Goal: Task Accomplishment & Management: Manage account settings

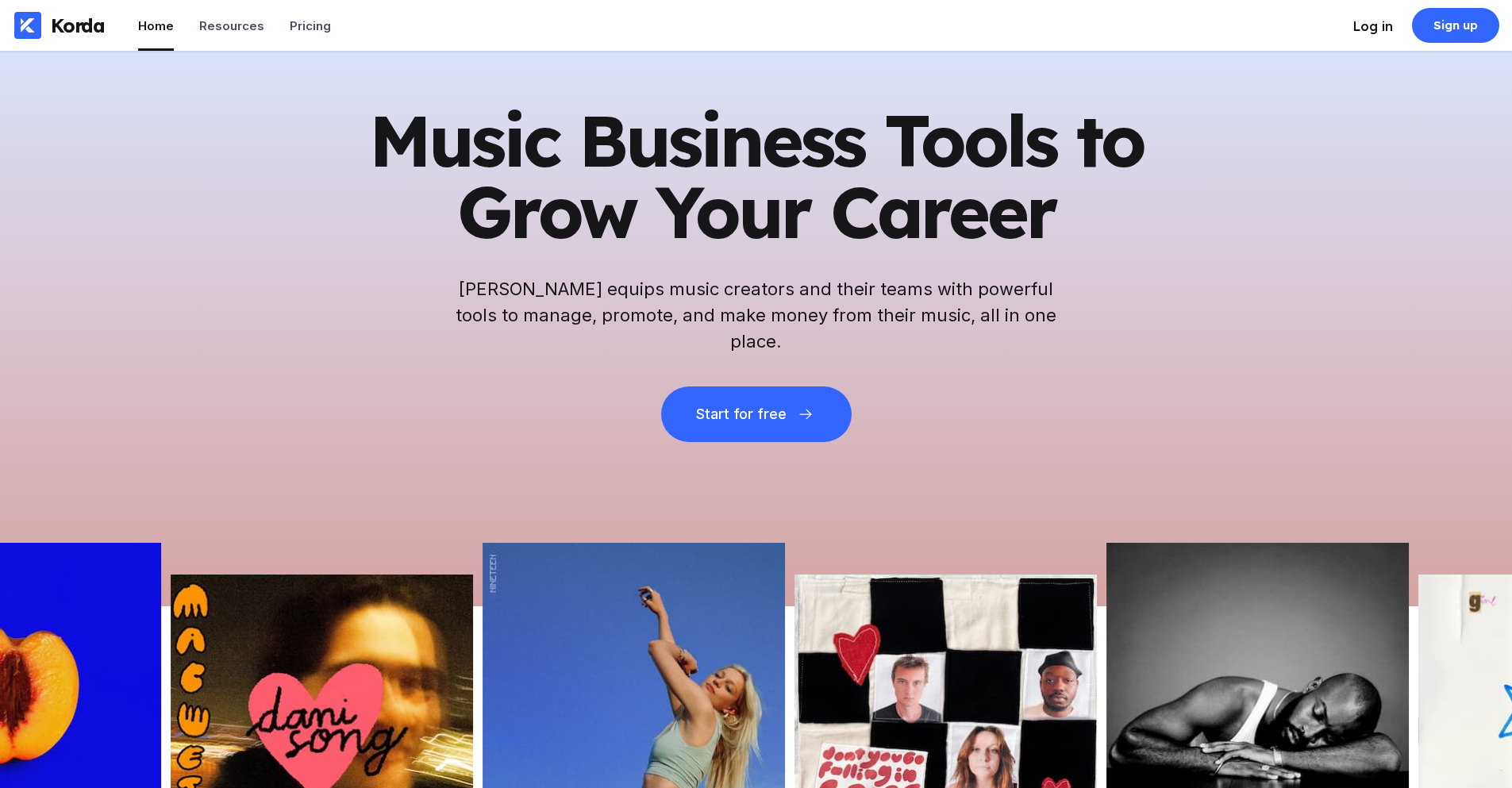
click at [1376, 27] on div "Log in" at bounding box center [1373, 26] width 39 height 15
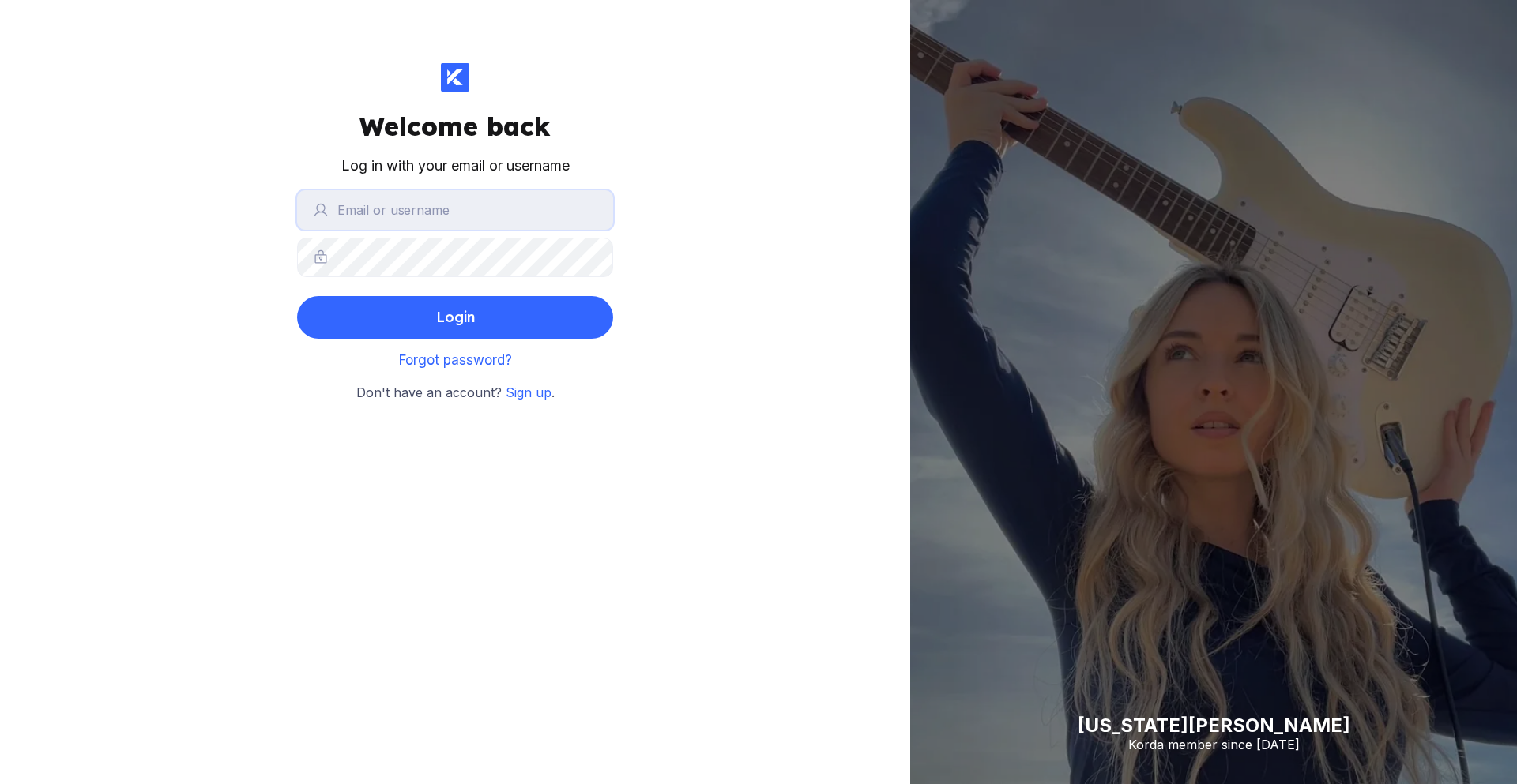
click at [359, 208] on input "text" at bounding box center [455, 210] width 316 height 39
type input "[EMAIL_ADDRESS][DOMAIN_NAME]"
click at [297, 296] on button "Login" at bounding box center [455, 318] width 316 height 43
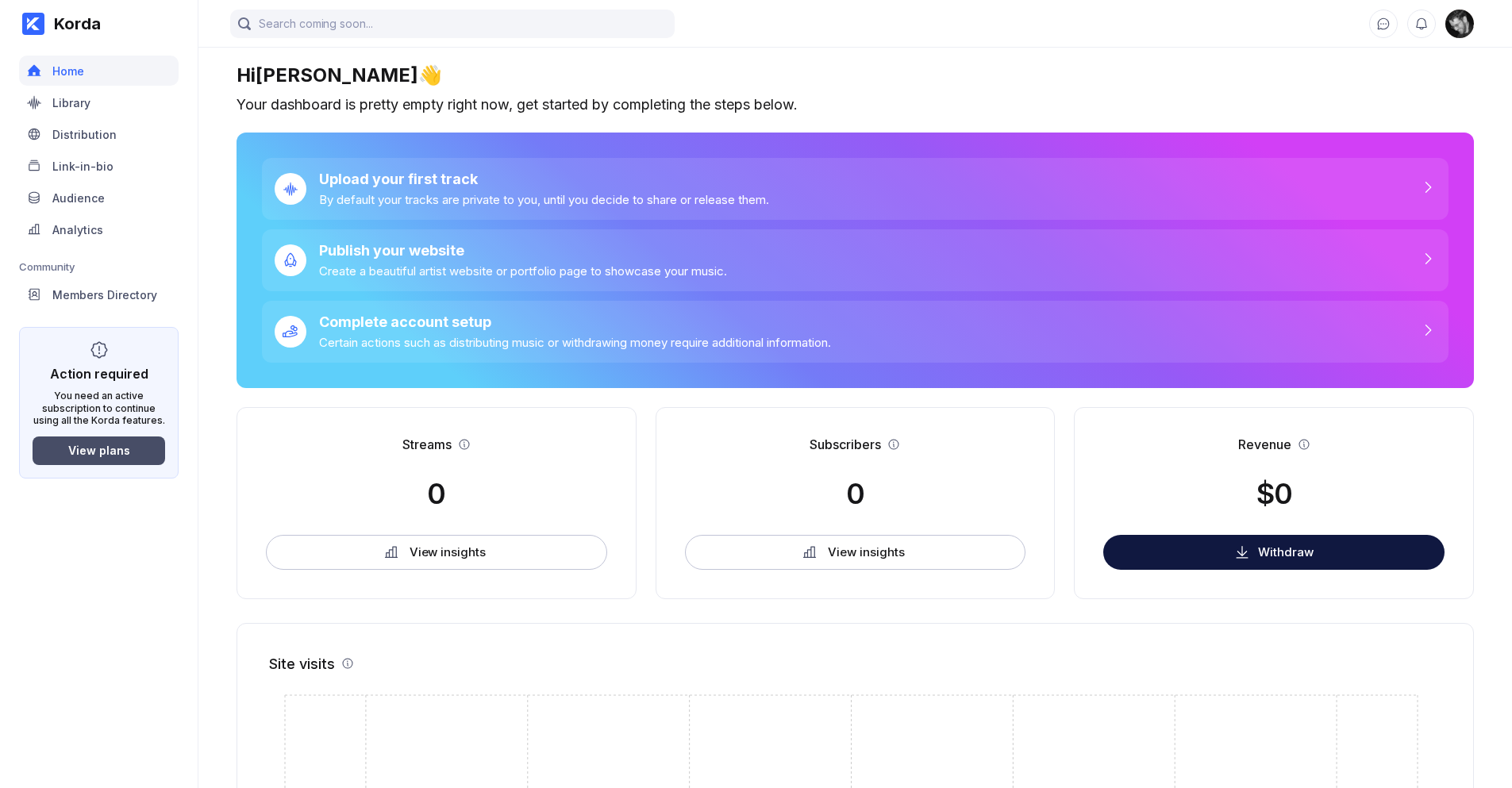
click at [100, 453] on div "View plans" at bounding box center [100, 451] width 62 height 14
click at [86, 293] on div "Members Directory" at bounding box center [105, 295] width 105 height 14
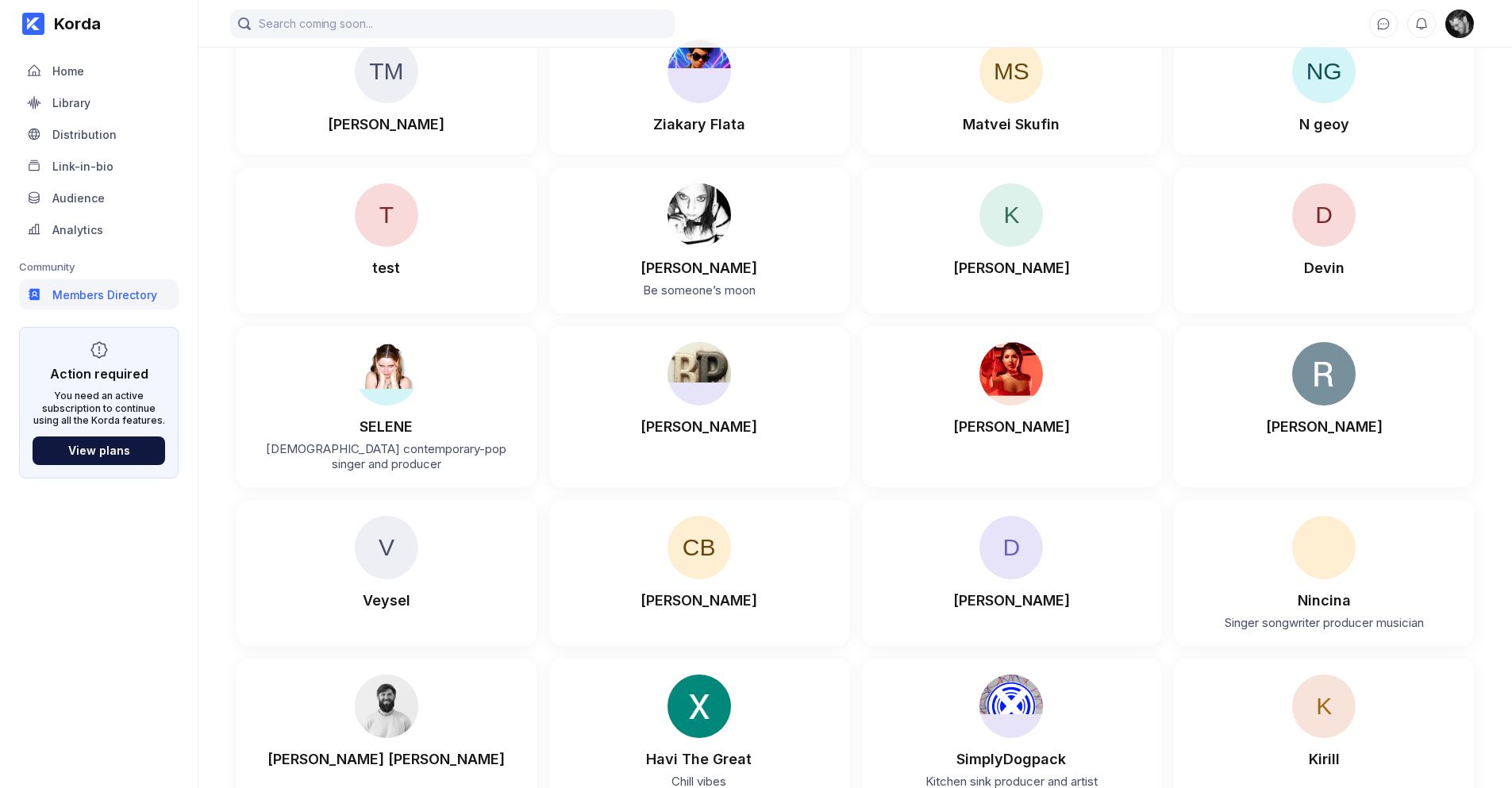
scroll to position [2064, 0]
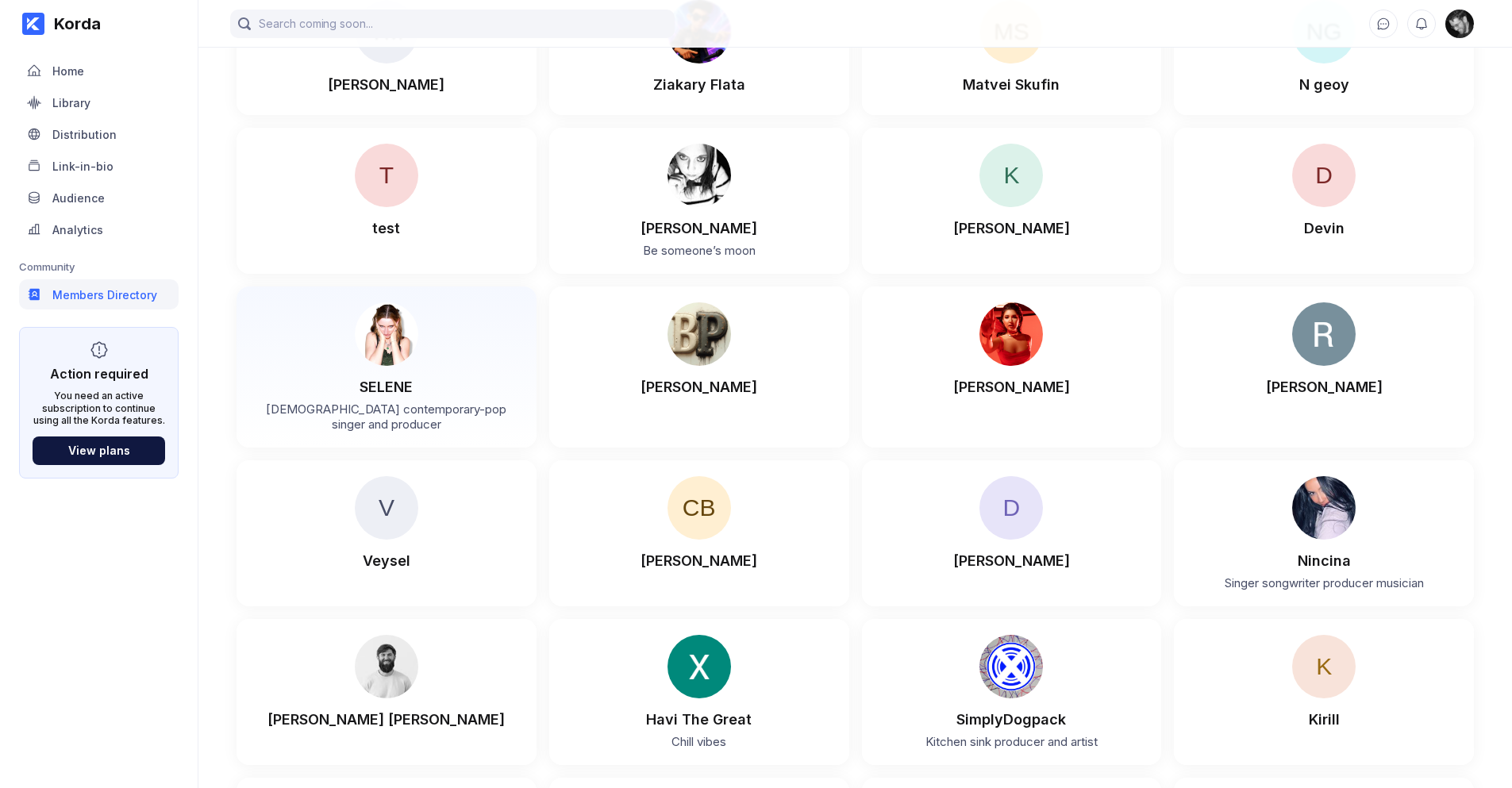
click at [342, 373] on div "SELENE" at bounding box center [386, 380] width 269 height 29
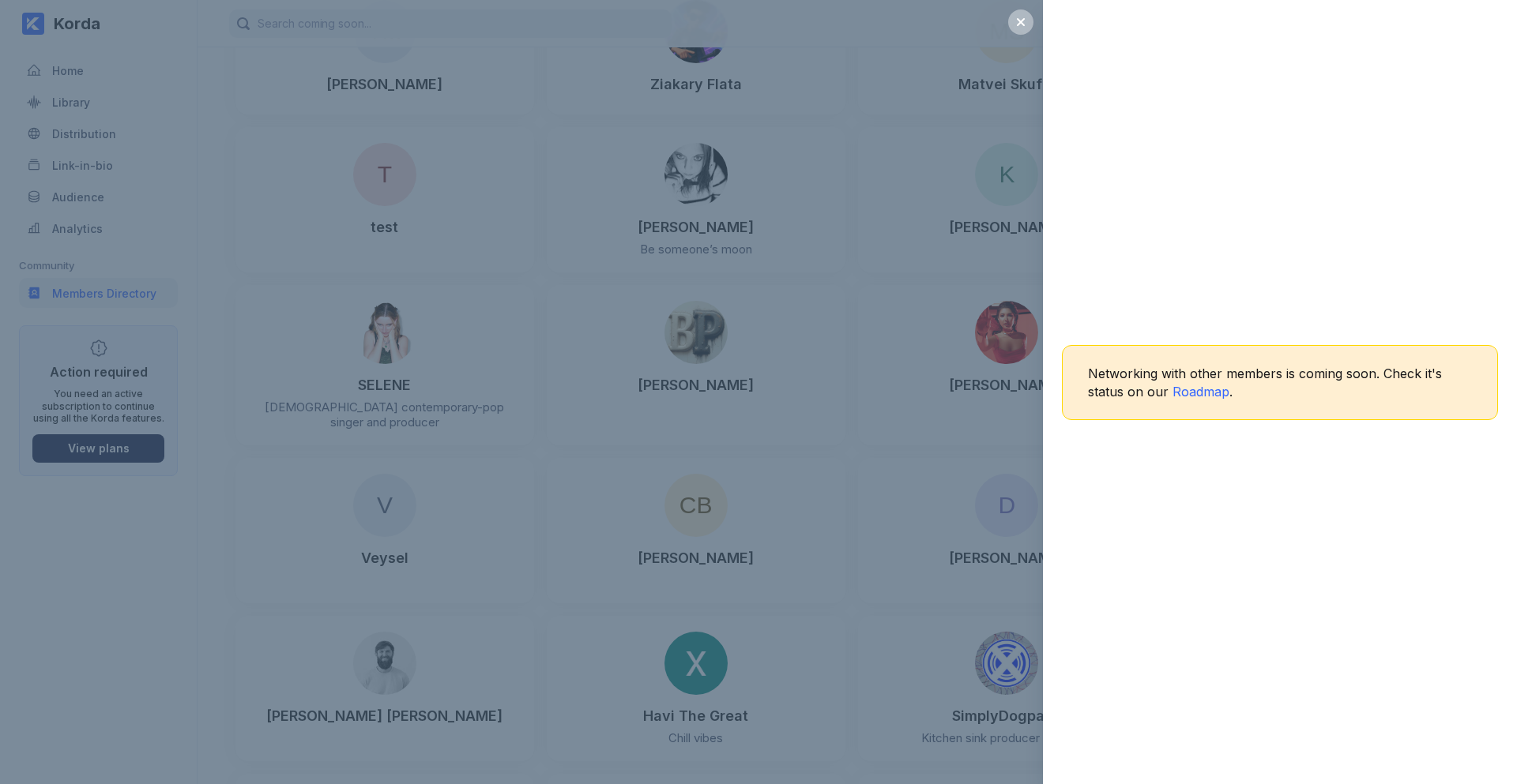
click at [229, 444] on div "Networking with other members is coming soon. Check it's status on our Roadmap ." at bounding box center [758, 392] width 1517 height 784
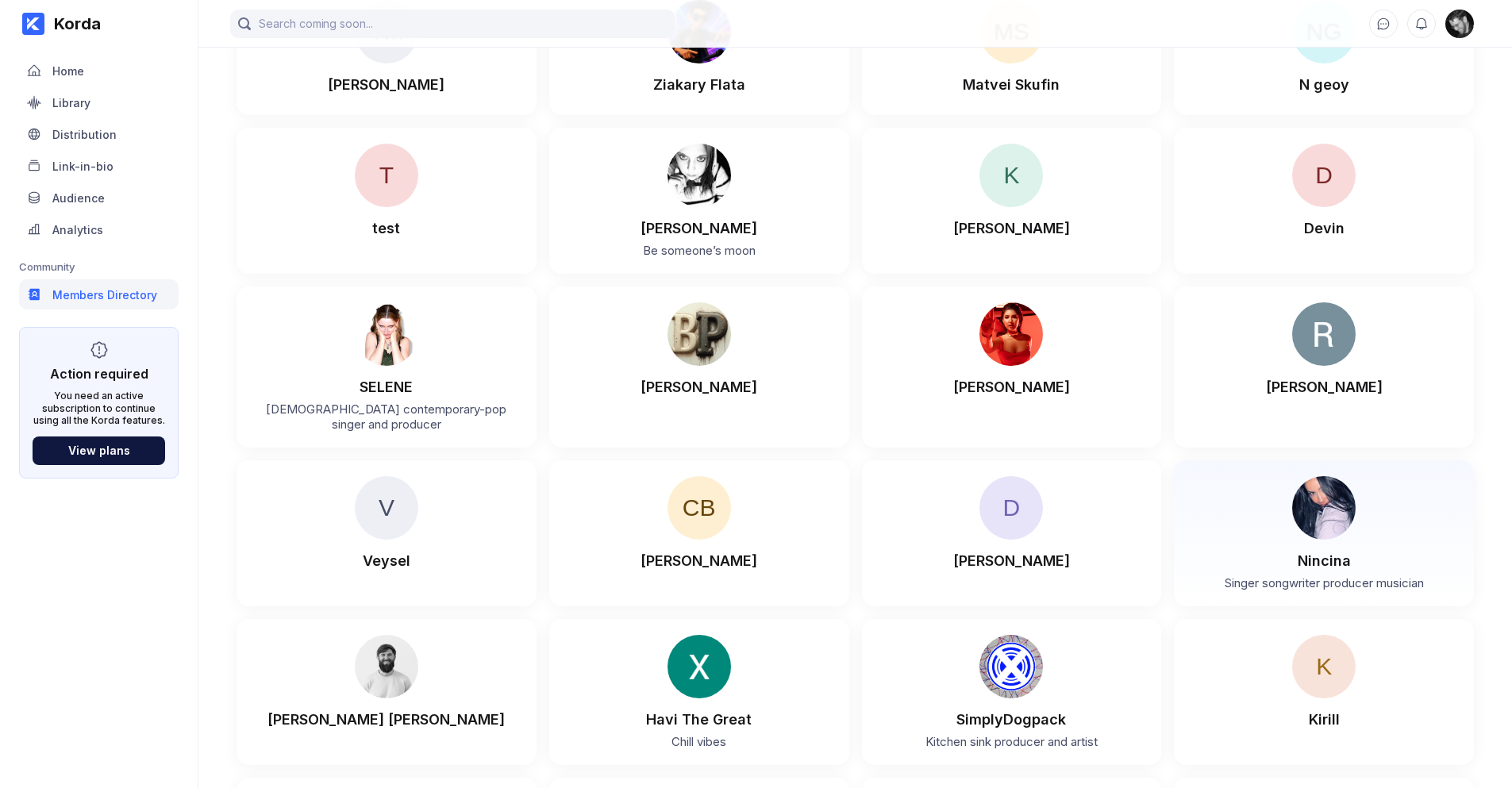
click at [1365, 540] on div "Nincina" at bounding box center [1323, 555] width 269 height 29
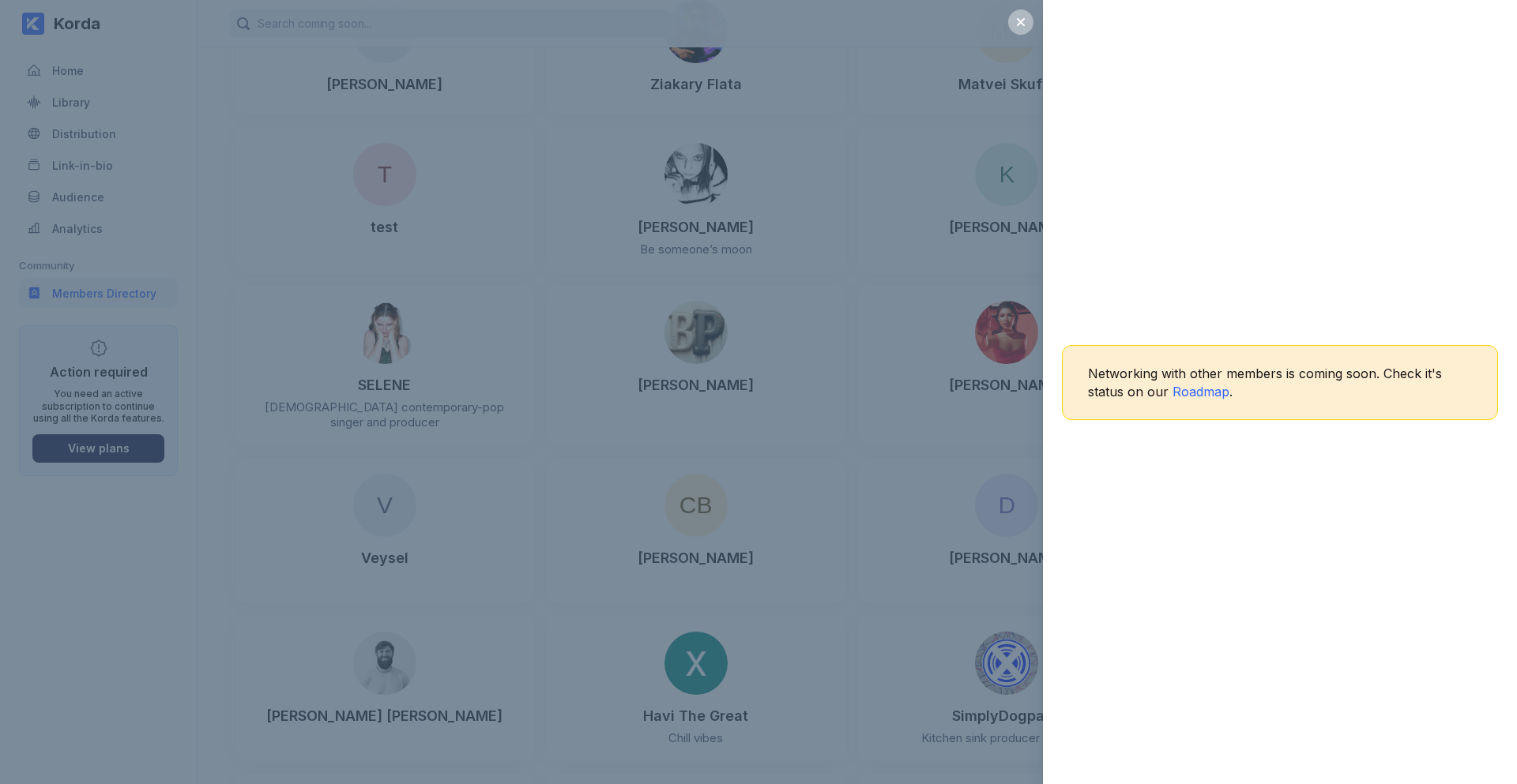
click at [860, 488] on div "Networking with other members is coming soon. Check it's status on our Roadmap ." at bounding box center [758, 392] width 1517 height 784
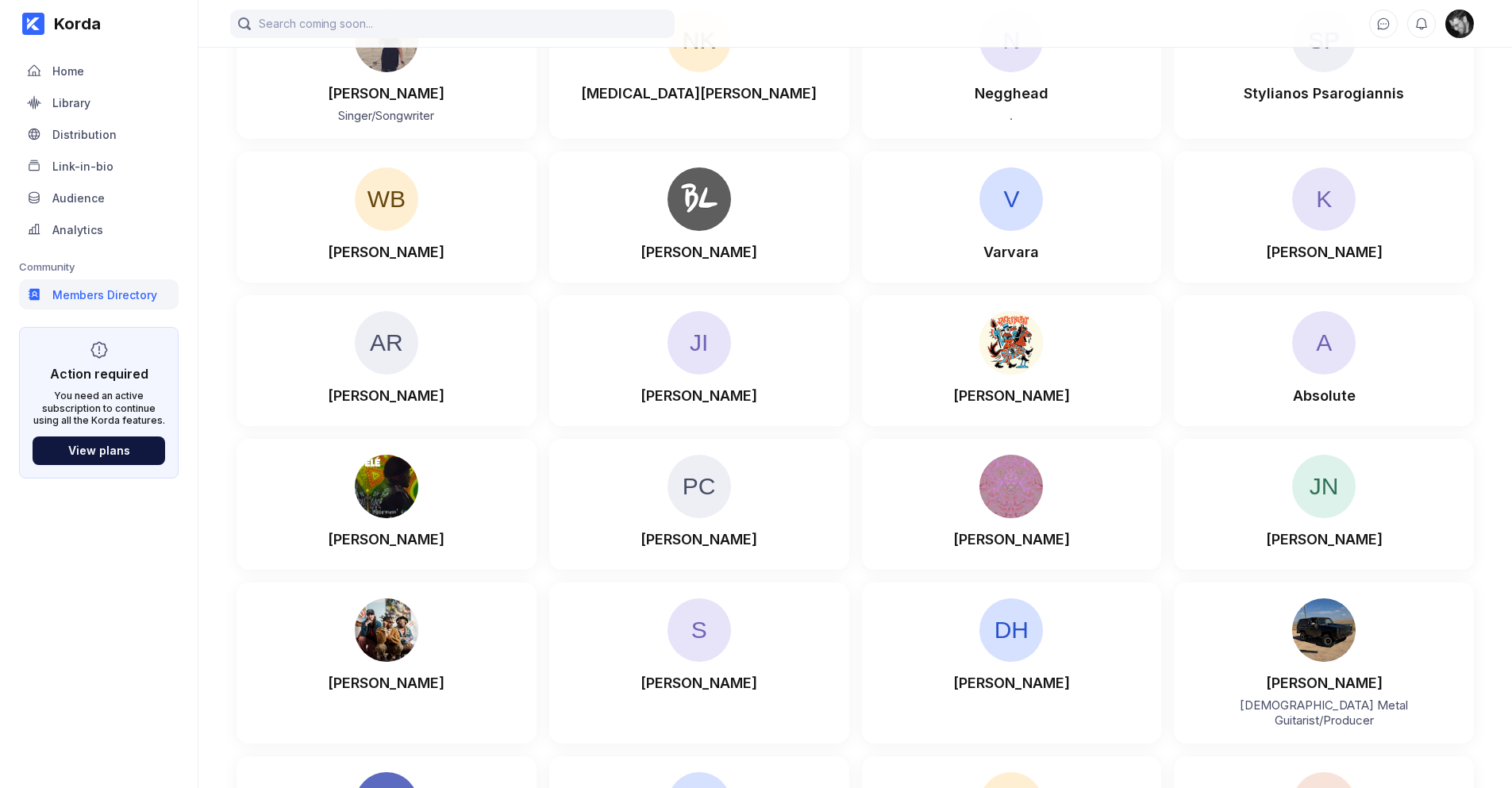
scroll to position [3096, 0]
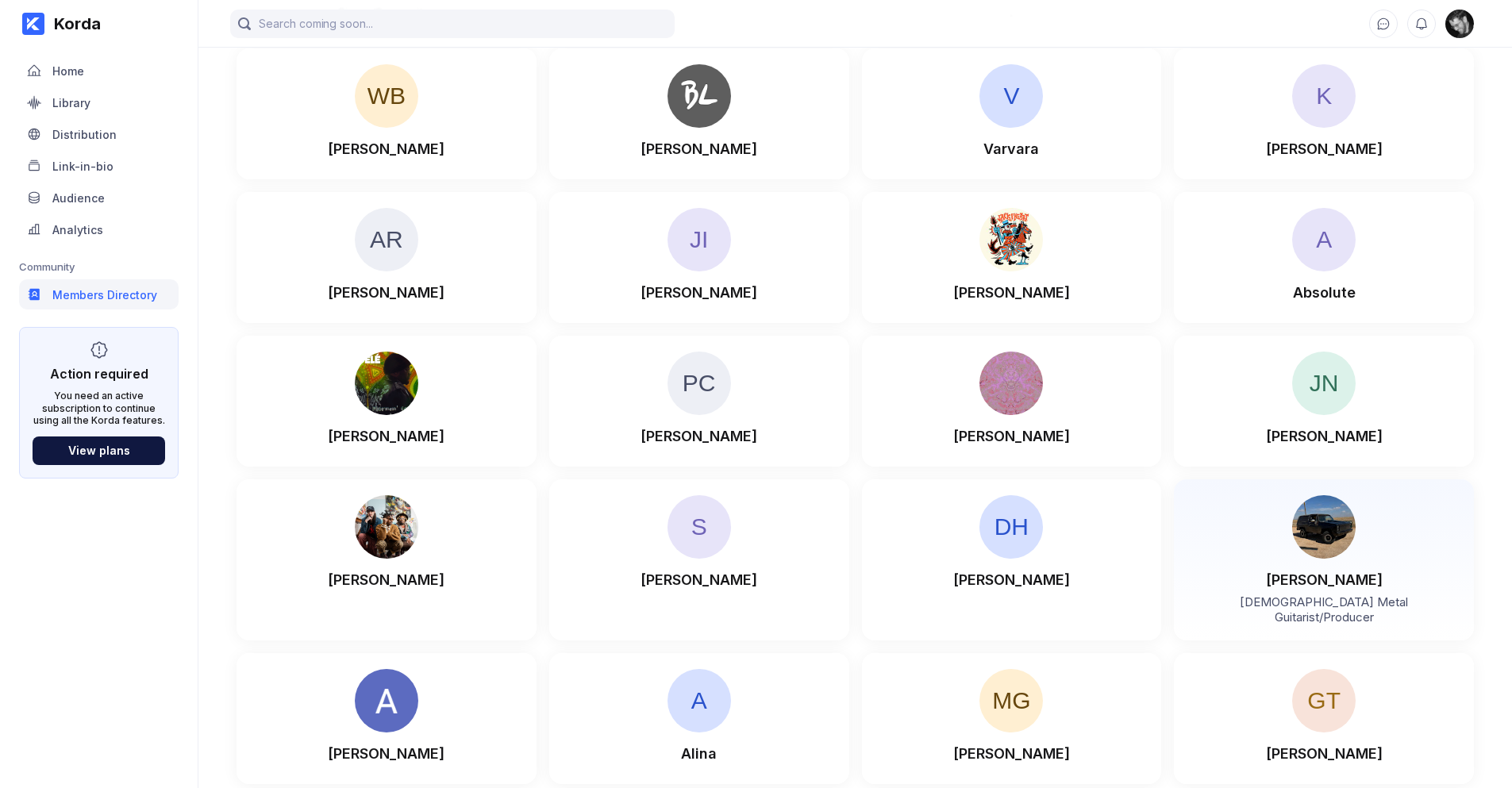
click at [1275, 559] on div "[PERSON_NAME]" at bounding box center [1323, 573] width 269 height 29
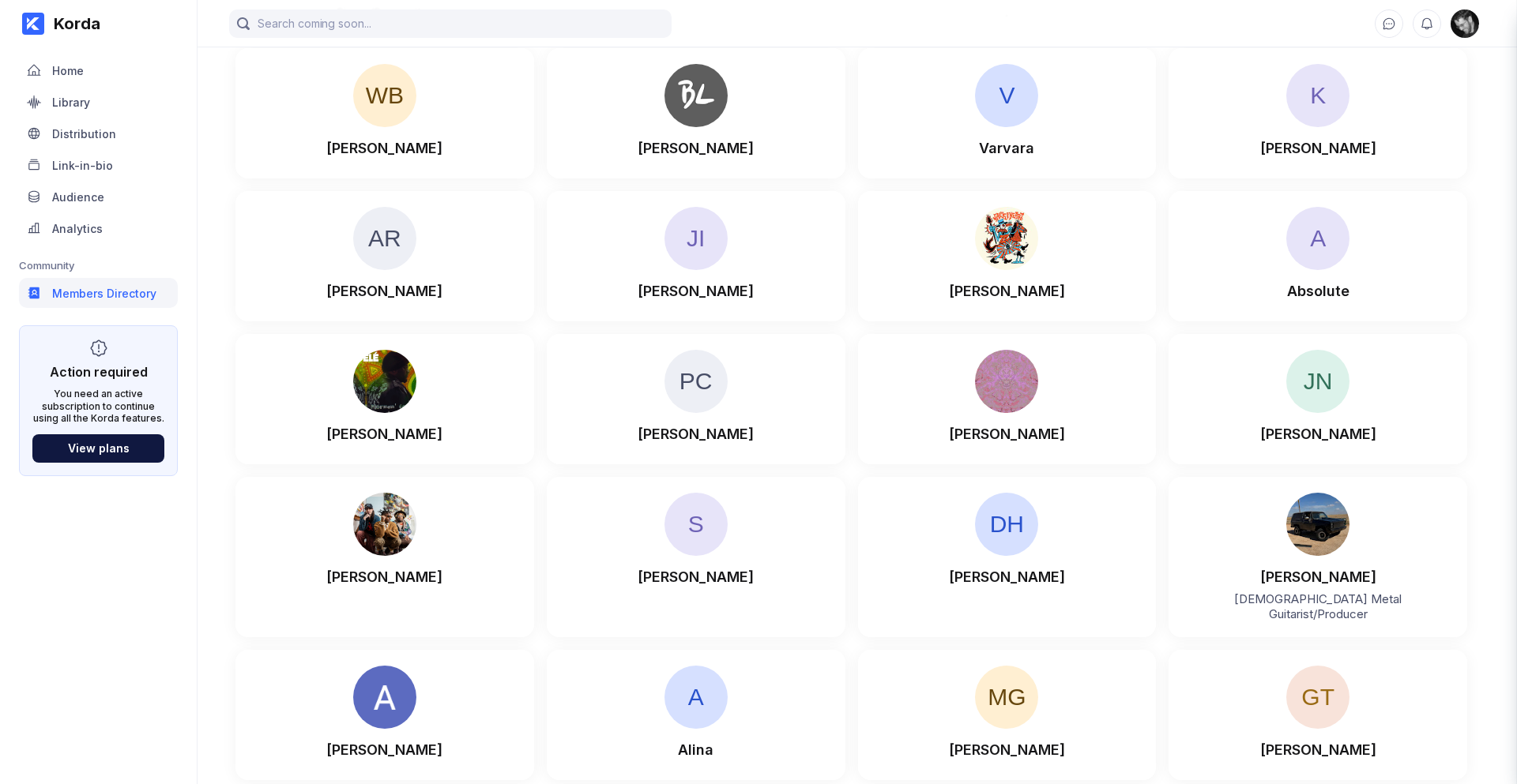
click at [842, 518] on div "Networking with other members is coming soon. Check it's status on our Roadmap ." at bounding box center [758, 392] width 1517 height 784
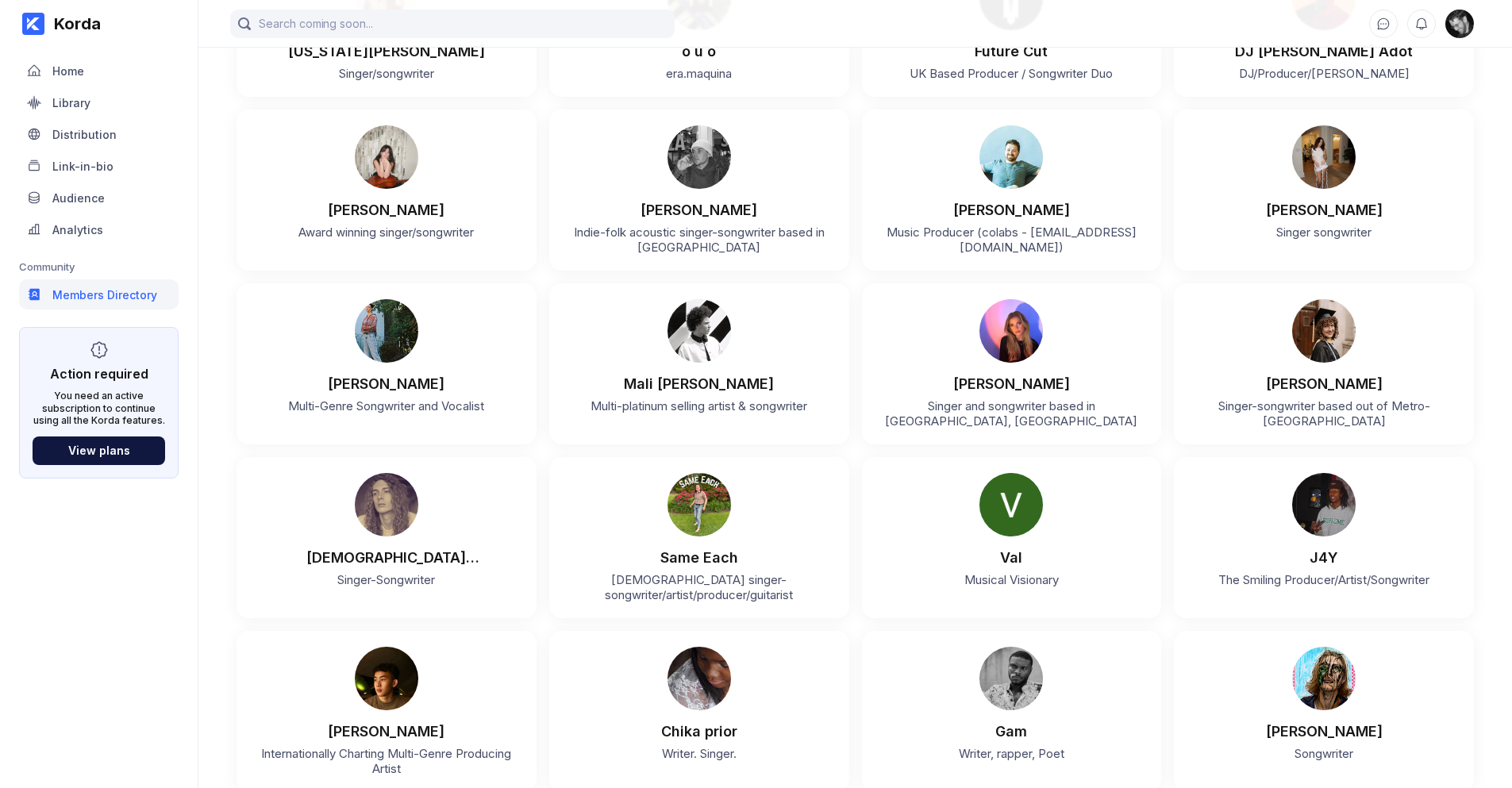
scroll to position [0, 0]
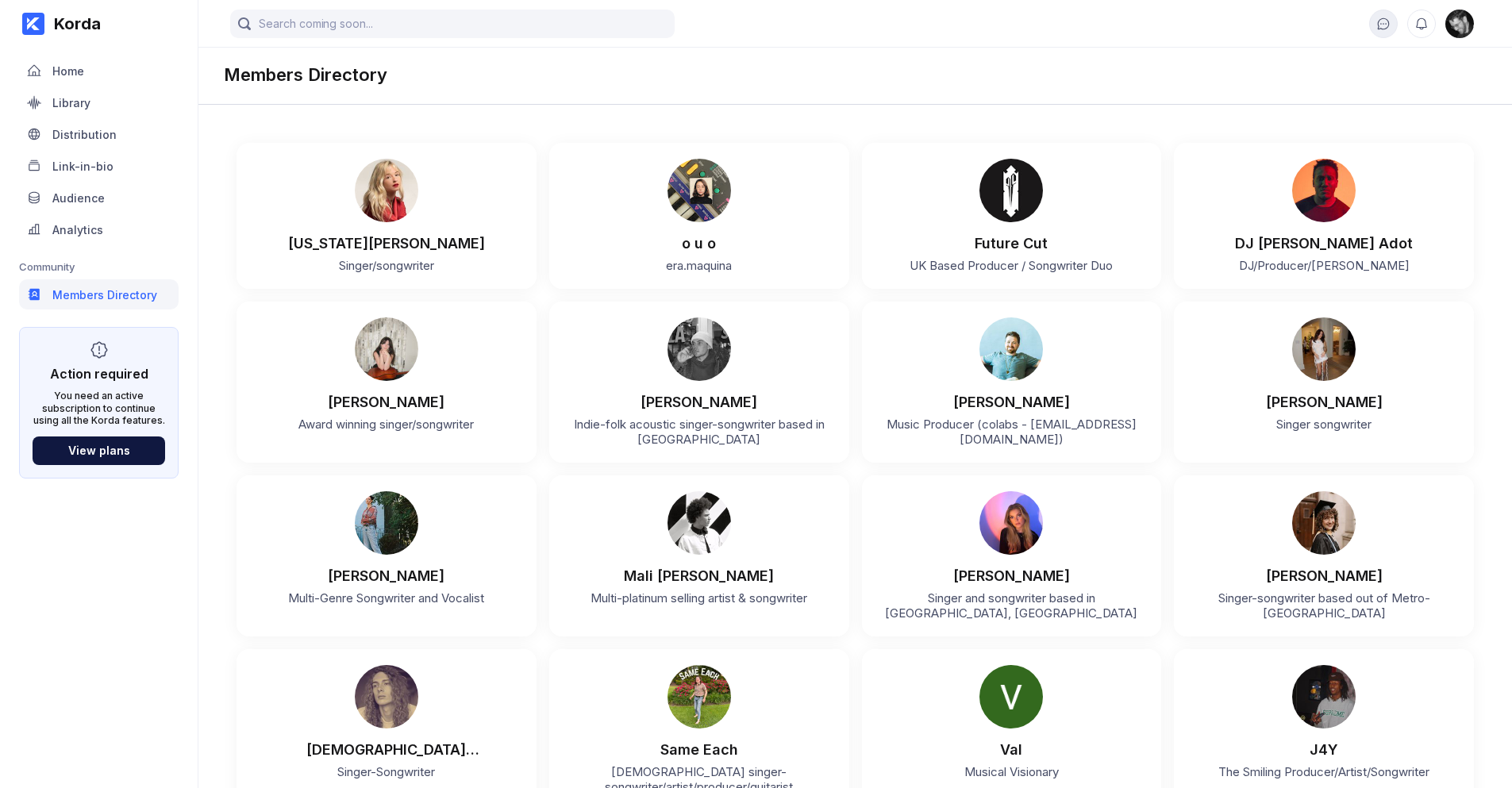
click at [1381, 30] on icon at bounding box center [1383, 23] width 15 height 15
click at [1424, 26] on icon at bounding box center [1421, 23] width 15 height 15
click at [99, 233] on div "Analytics" at bounding box center [77, 230] width 51 height 14
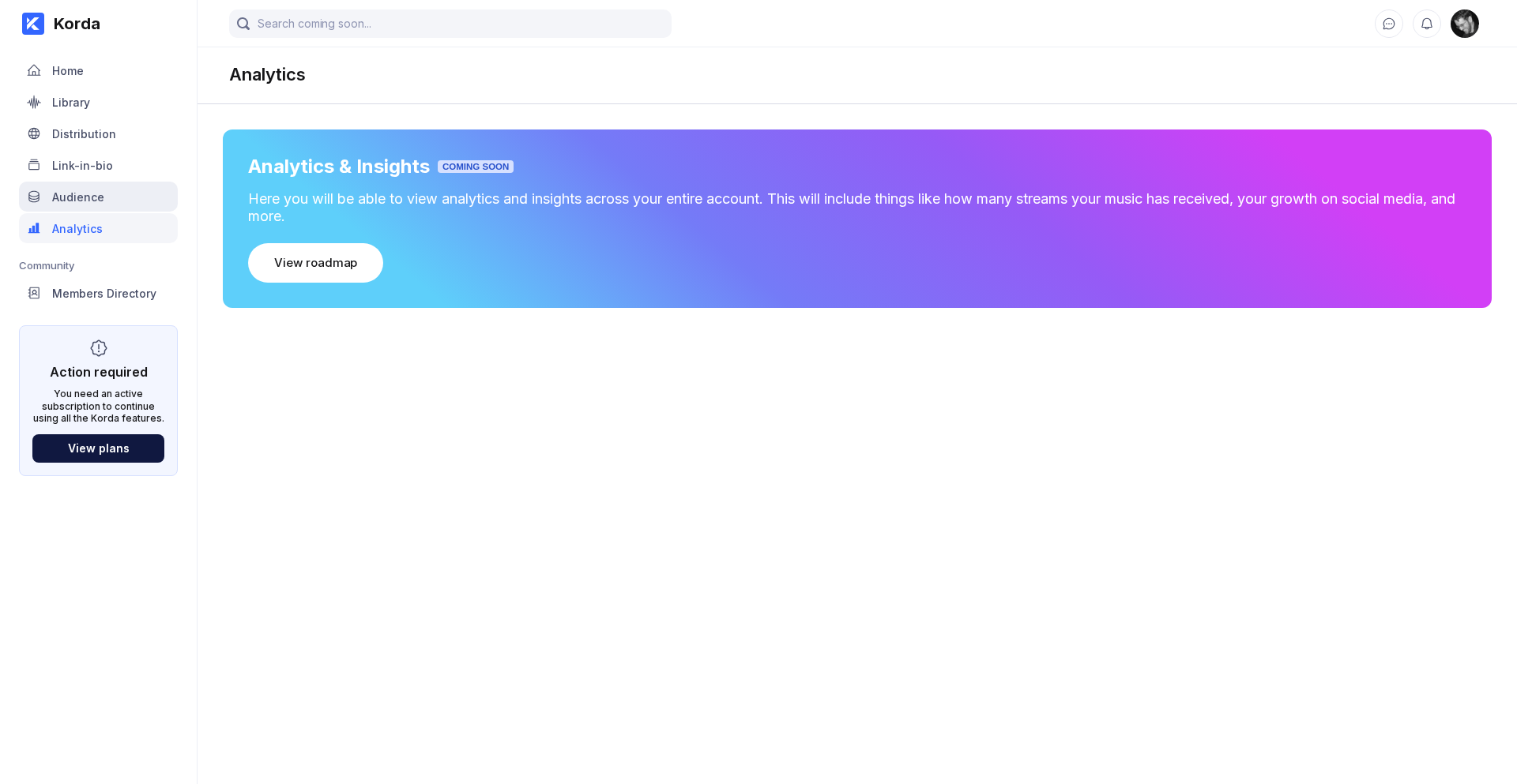
click at [98, 197] on div "Audience" at bounding box center [78, 197] width 52 height 14
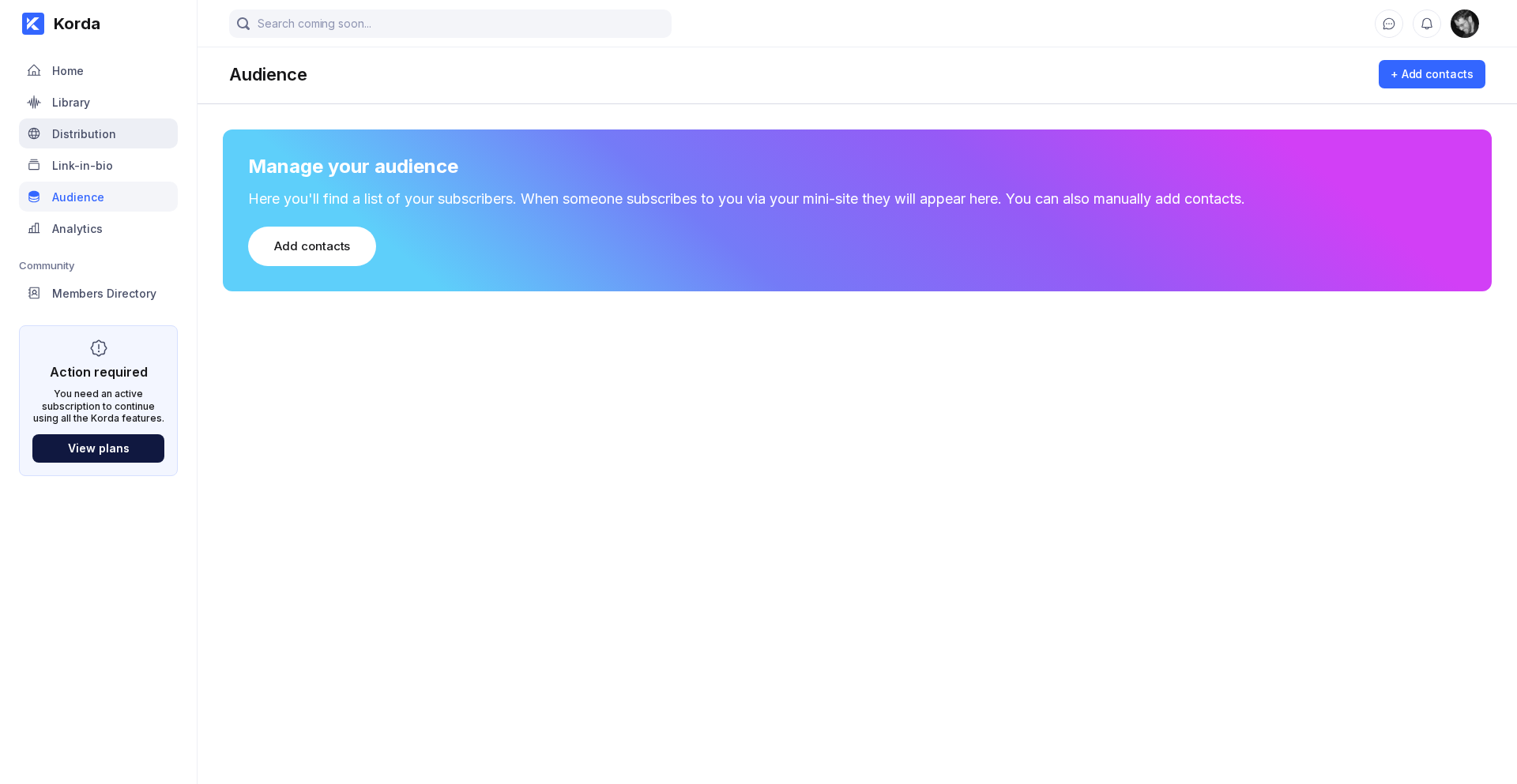
click at [103, 138] on div "Distribution" at bounding box center [84, 134] width 64 height 14
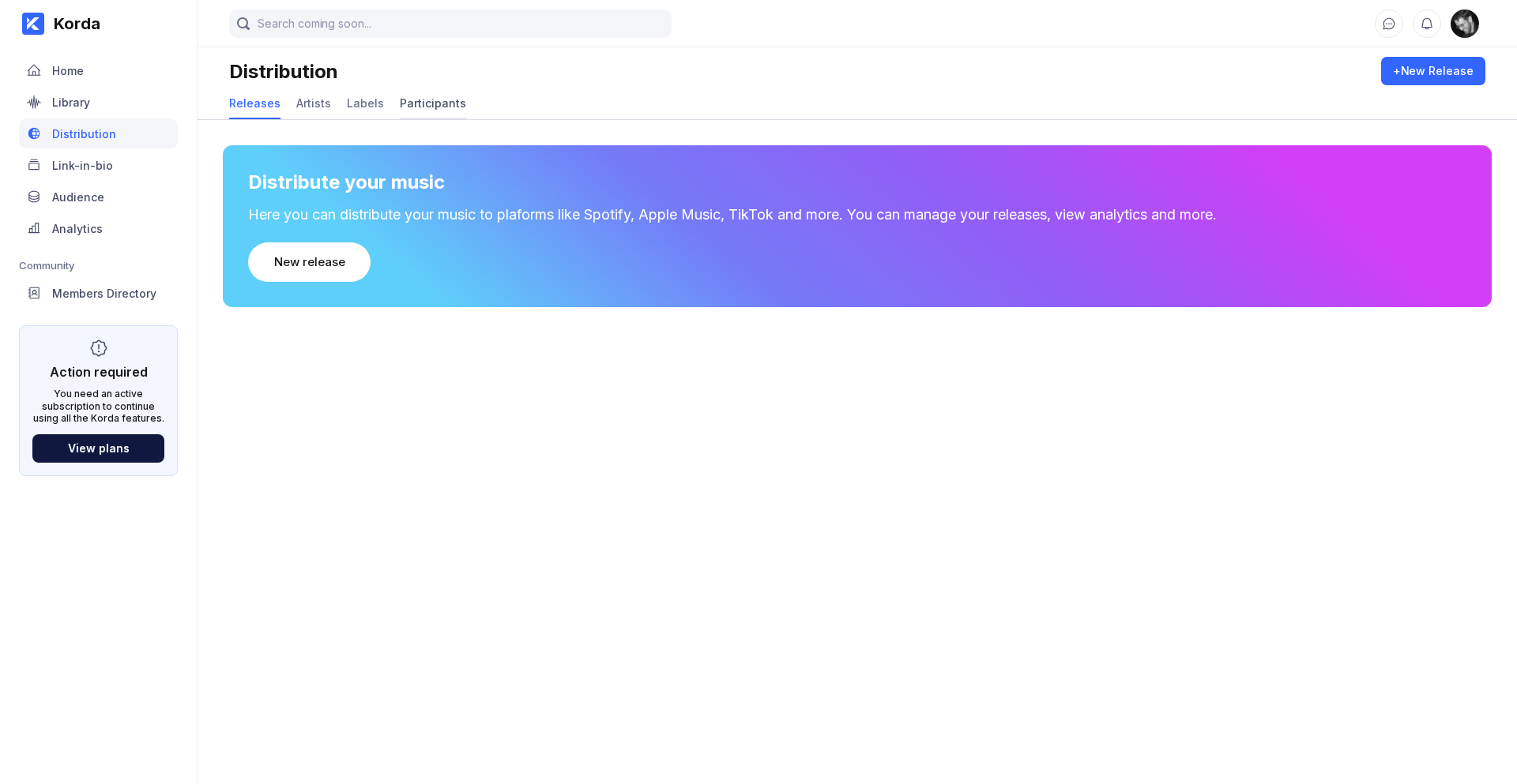
click at [424, 108] on div "Participants" at bounding box center [433, 103] width 67 height 14
click at [370, 108] on div "Labels" at bounding box center [365, 103] width 37 height 14
click at [308, 109] on div "Artists" at bounding box center [313, 103] width 35 height 14
click at [300, 267] on div "Add artist" at bounding box center [302, 262] width 56 height 15
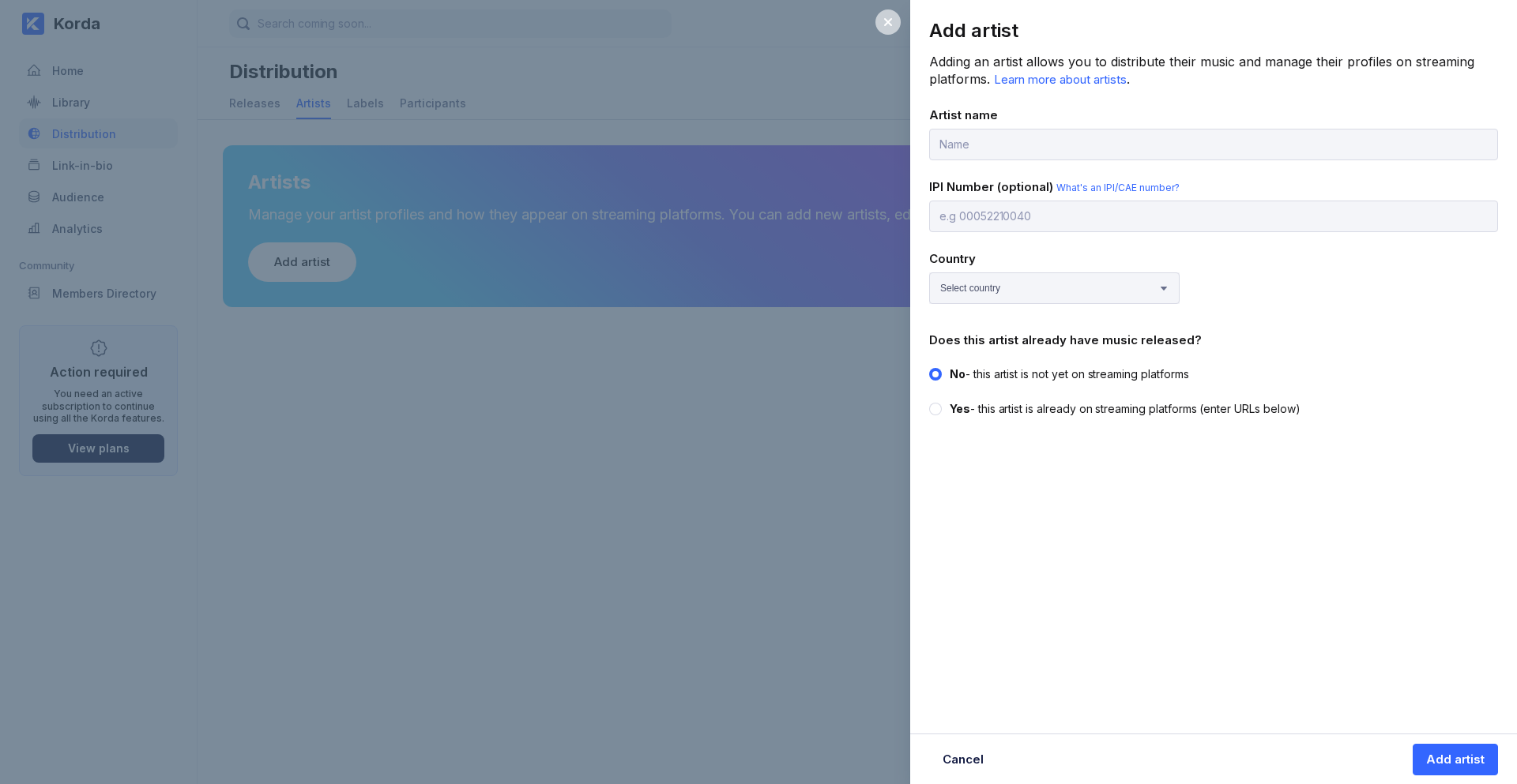
click at [886, 20] on icon at bounding box center [887, 21] width 8 height 8
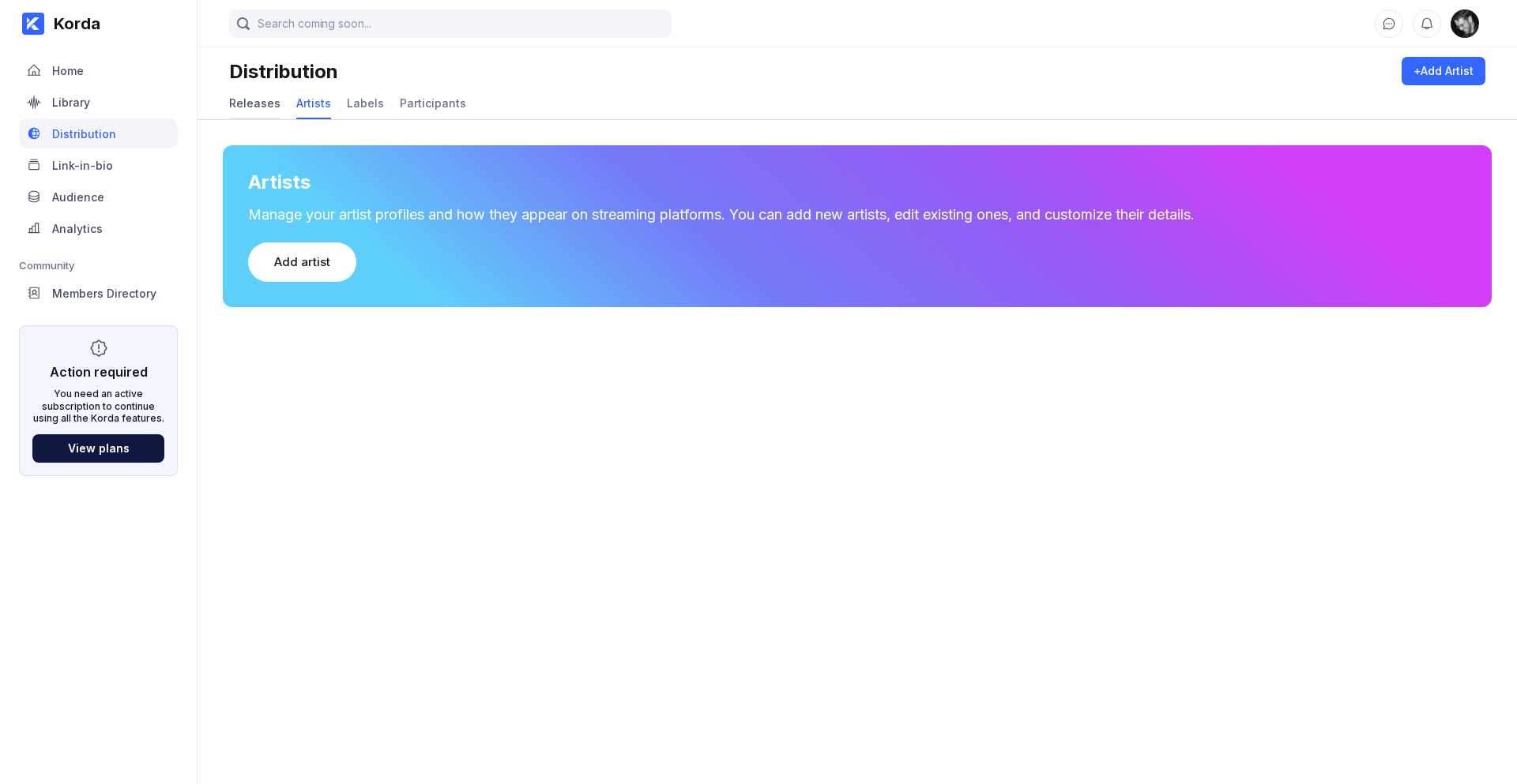
click at [244, 102] on div "Releases" at bounding box center [255, 103] width 51 height 14
click at [311, 266] on div "New release" at bounding box center [309, 262] width 70 height 15
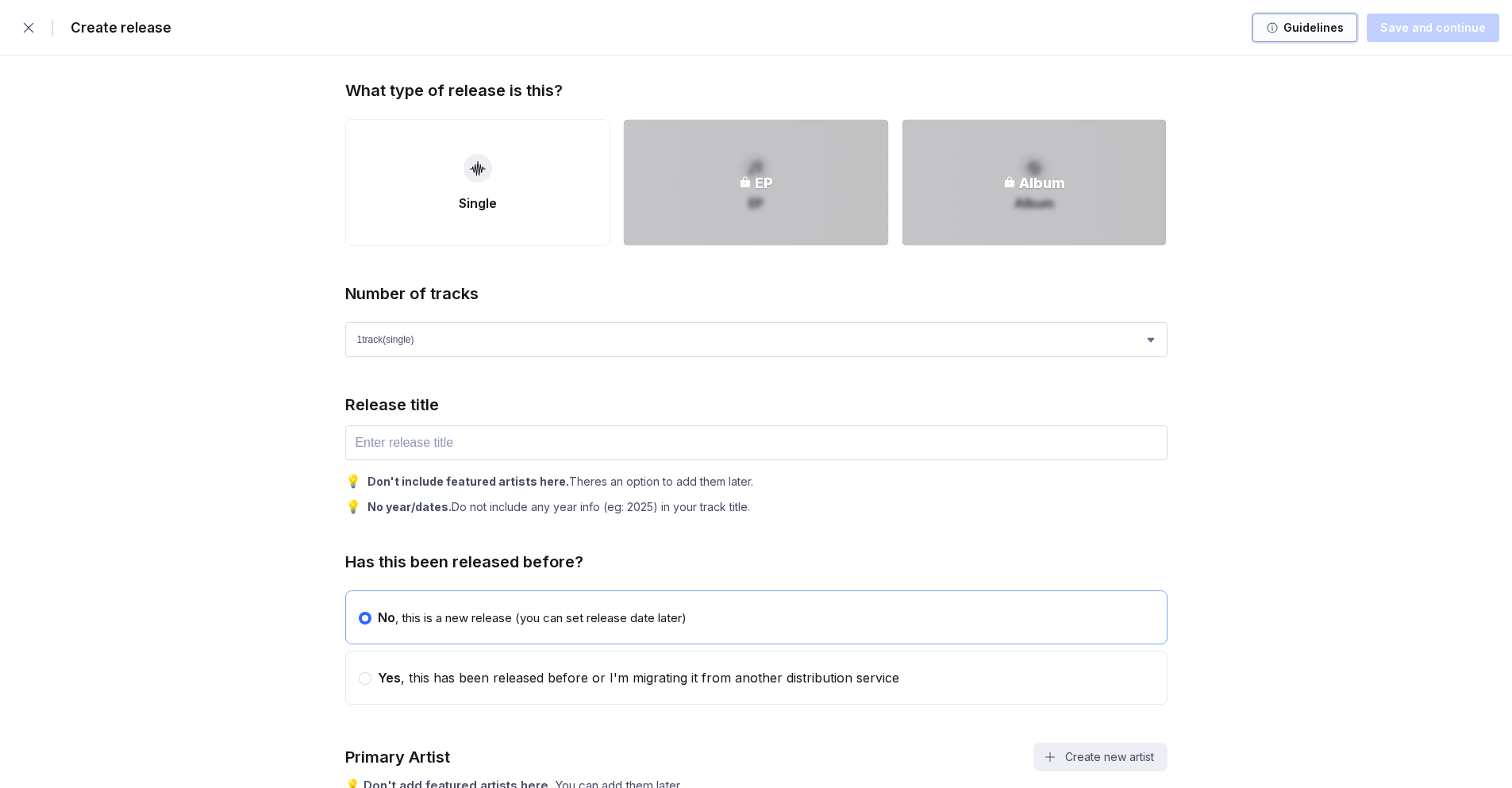
click at [1303, 22] on div "Guidelines" at bounding box center [1311, 27] width 65 height 15
click at [25, 25] on icon "button" at bounding box center [28, 27] width 15 height 15
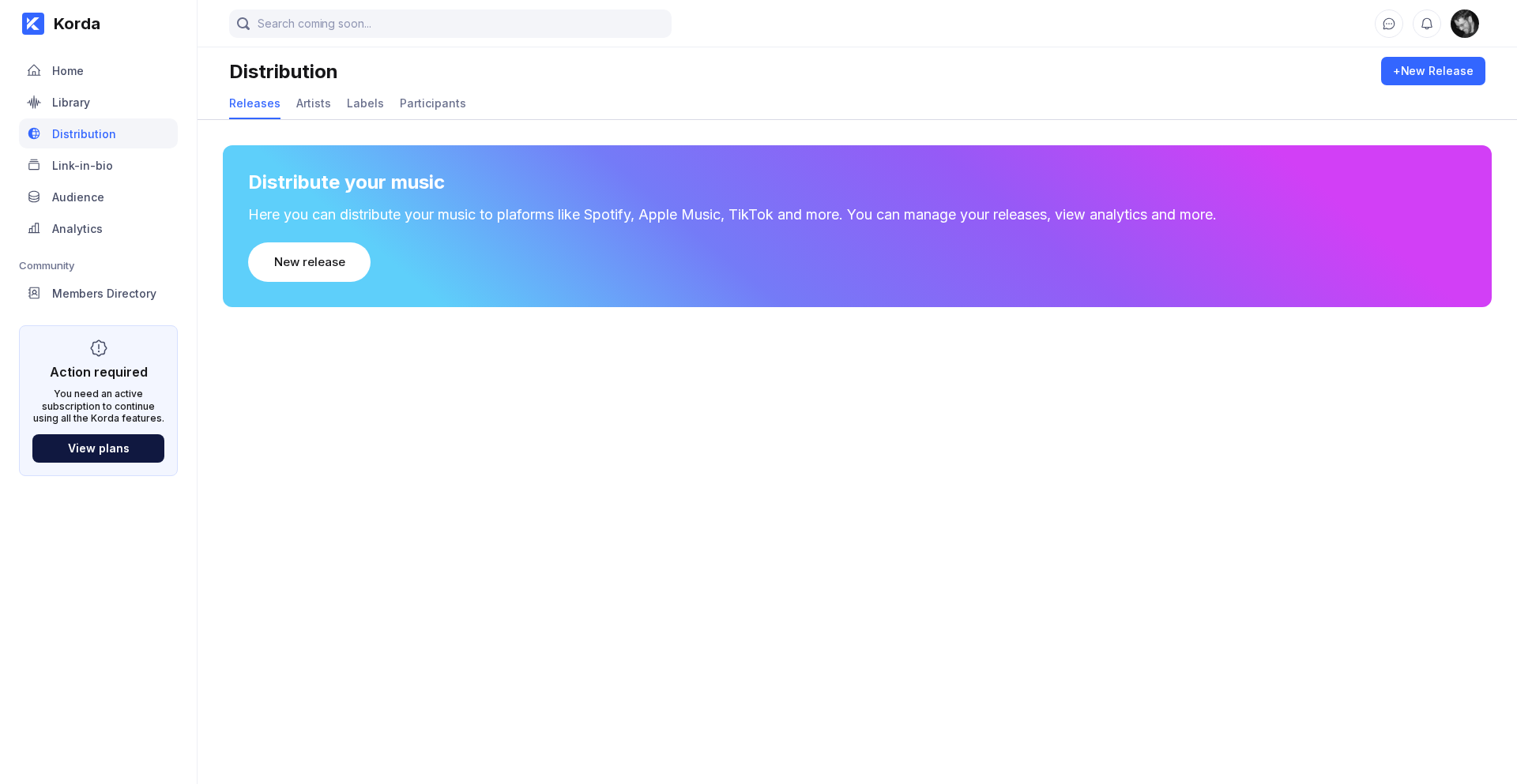
click at [1464, 26] on img at bounding box center [1464, 23] width 28 height 28
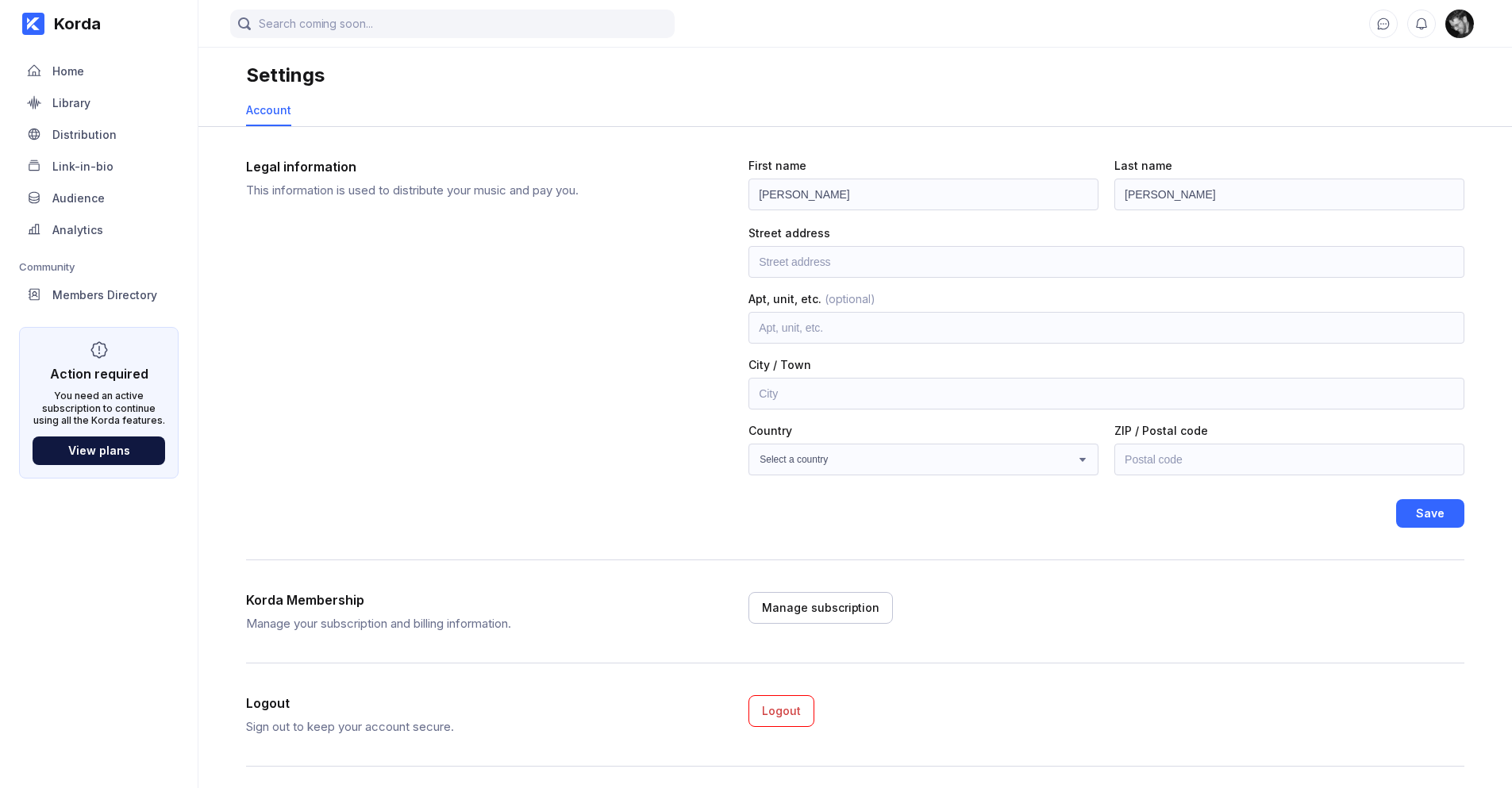
scroll to position [10, 0]
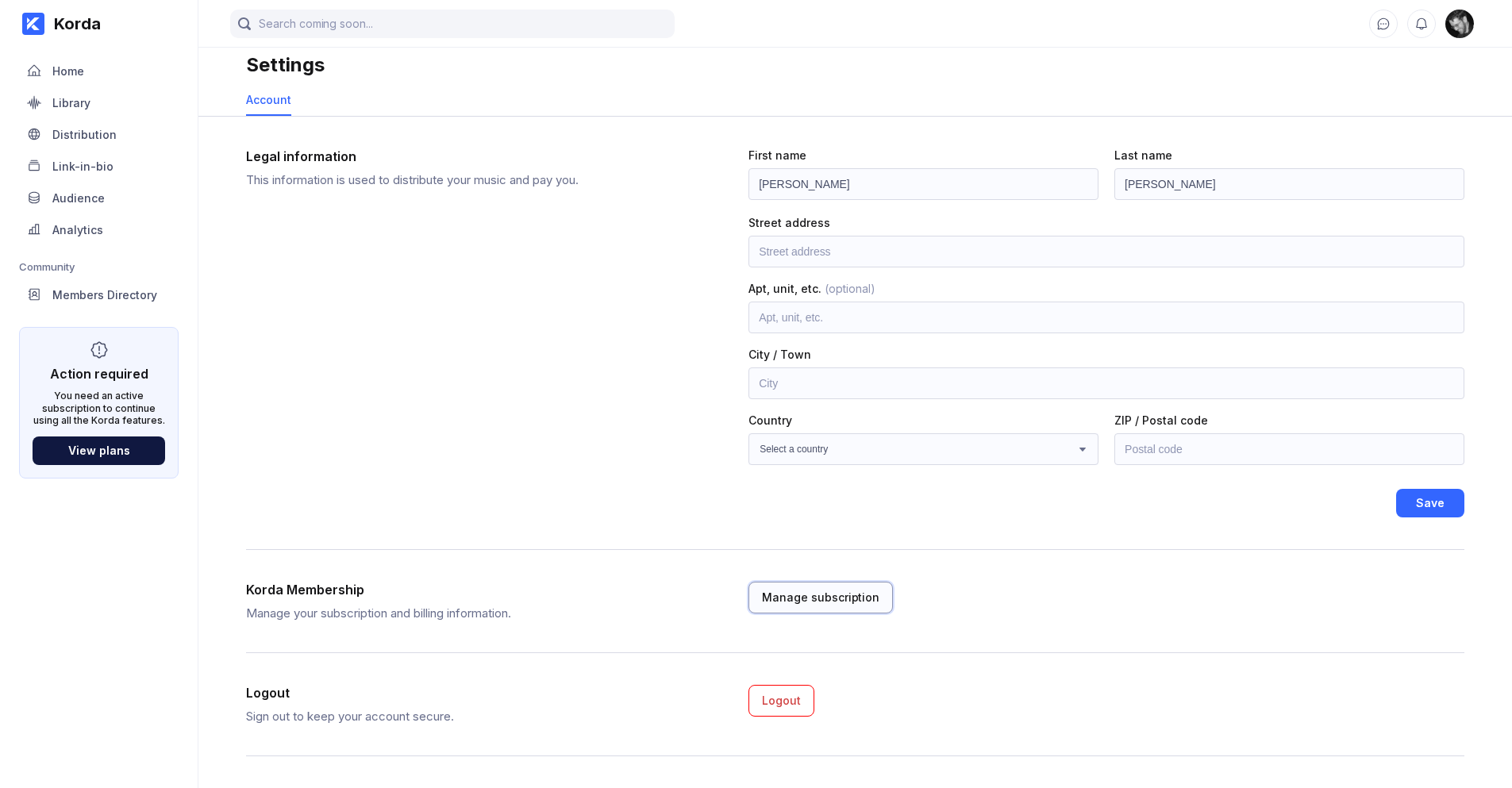
click at [822, 598] on div "Manage subscription" at bounding box center [820, 597] width 118 height 15
